Goal: Find specific page/section: Find specific page/section

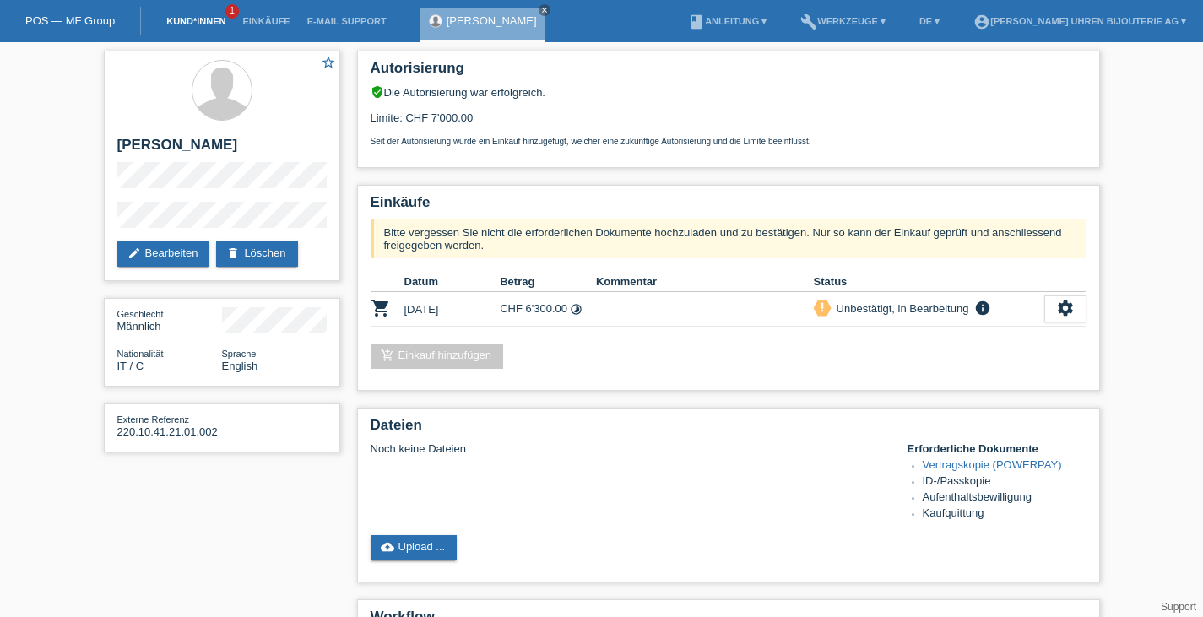
click at [193, 17] on link "Kund*innen" at bounding box center [196, 21] width 76 height 10
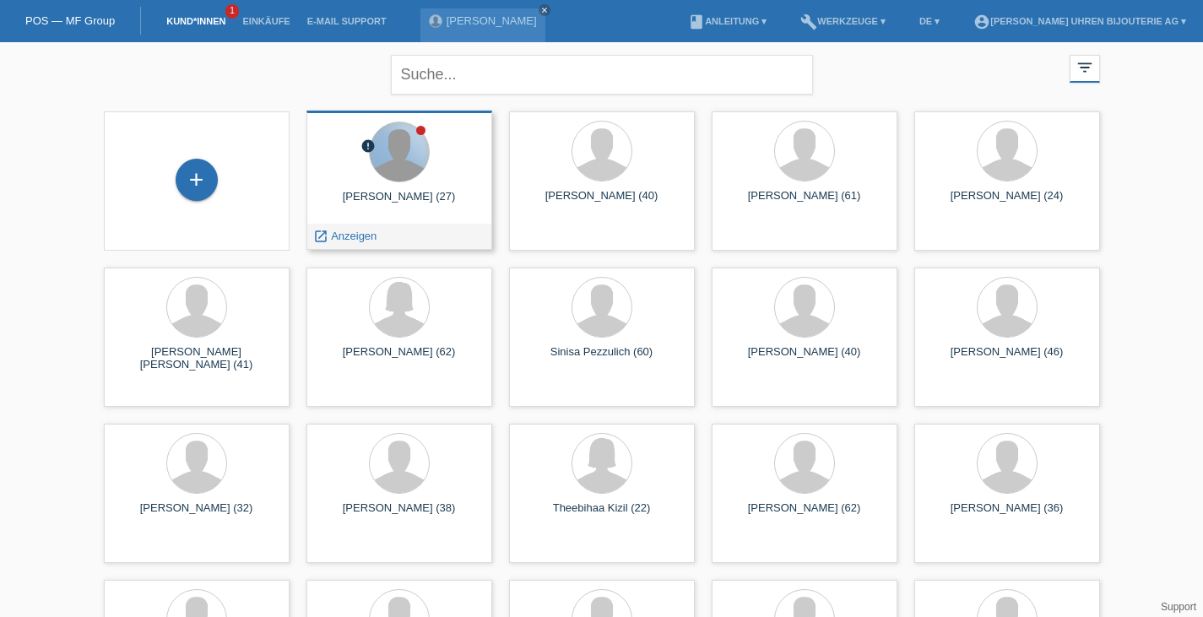
click at [410, 156] on div at bounding box center [399, 151] width 59 height 59
click at [354, 241] on span "Anzeigen" at bounding box center [354, 236] width 46 height 13
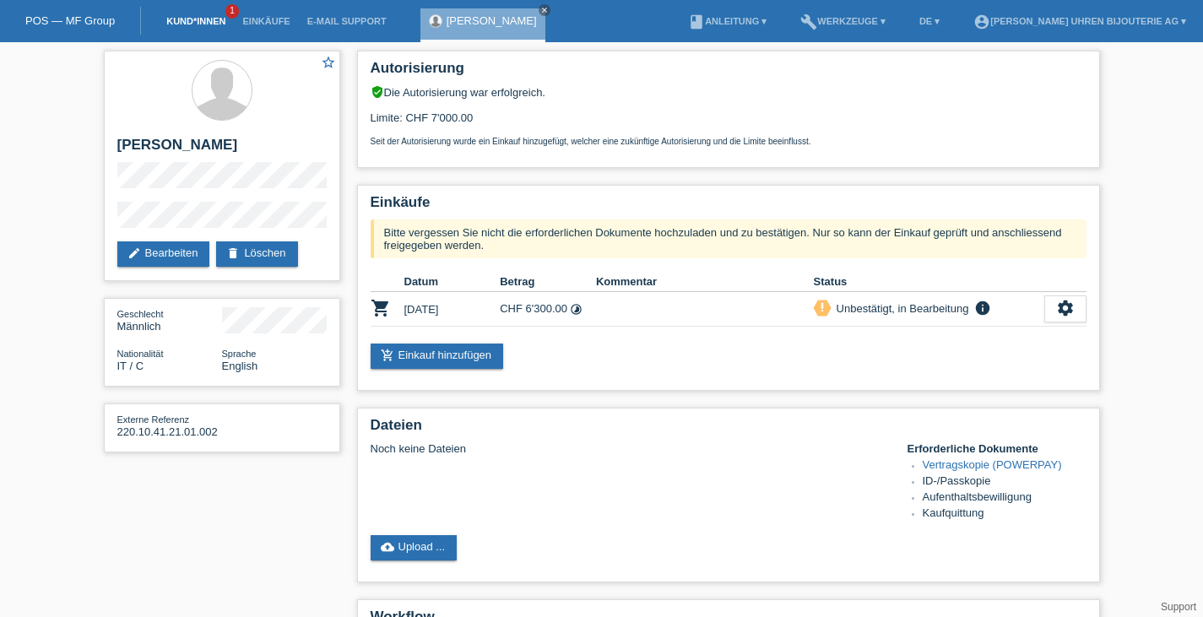
click at [204, 16] on li "Kund*innen 1" at bounding box center [196, 21] width 76 height 43
click at [198, 19] on link "Kund*innen" at bounding box center [196, 21] width 76 height 10
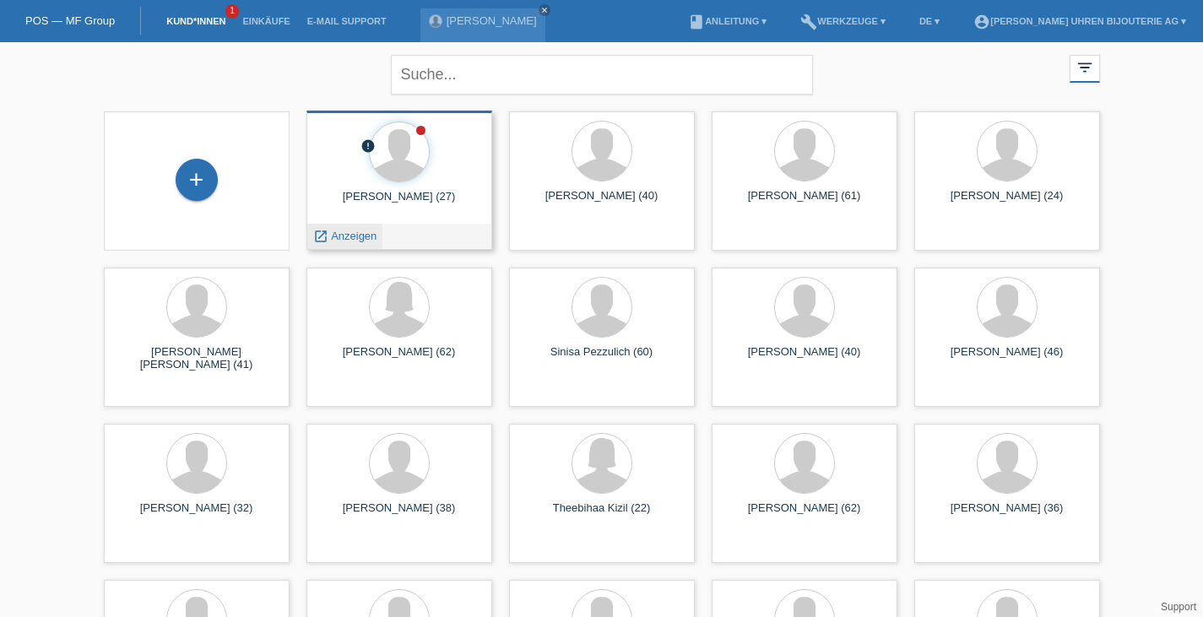
click at [354, 234] on span "Anzeigen" at bounding box center [354, 236] width 46 height 13
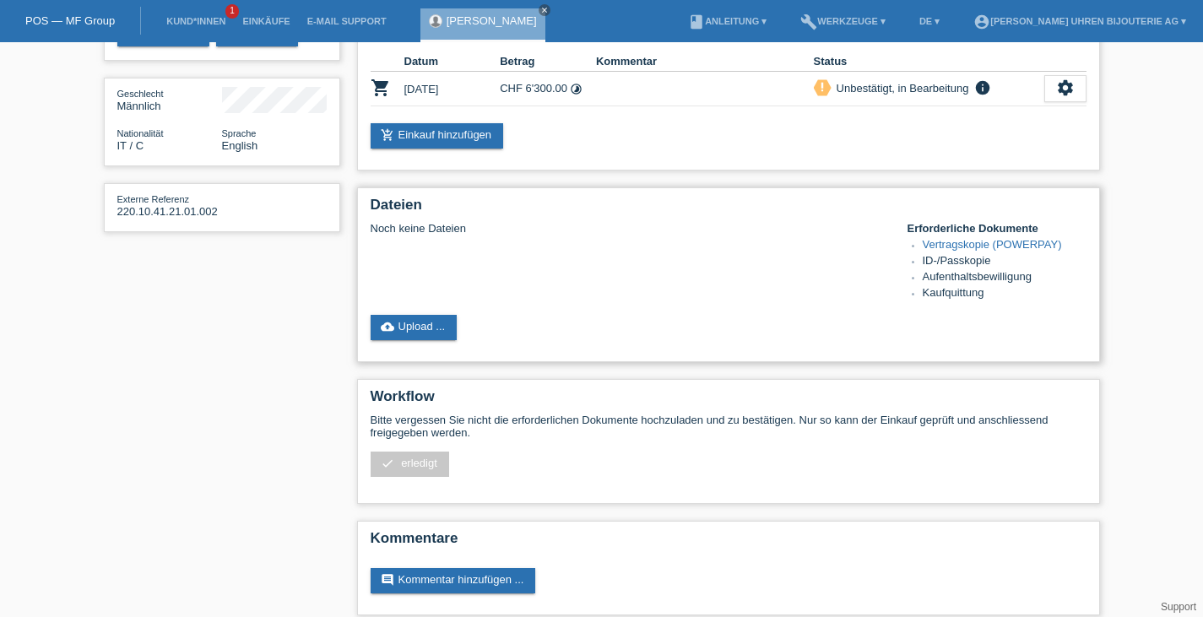
scroll to position [245, 0]
